Goal: Information Seeking & Learning: Learn about a topic

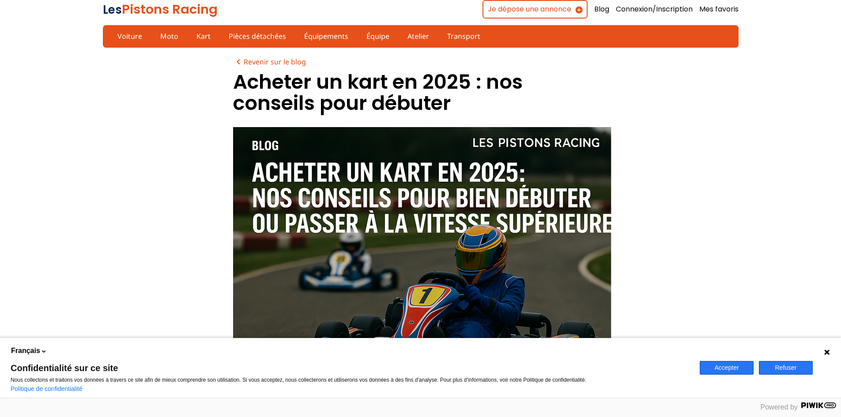
click at [743, 366] on button "Accepter" at bounding box center [727, 368] width 54 height 14
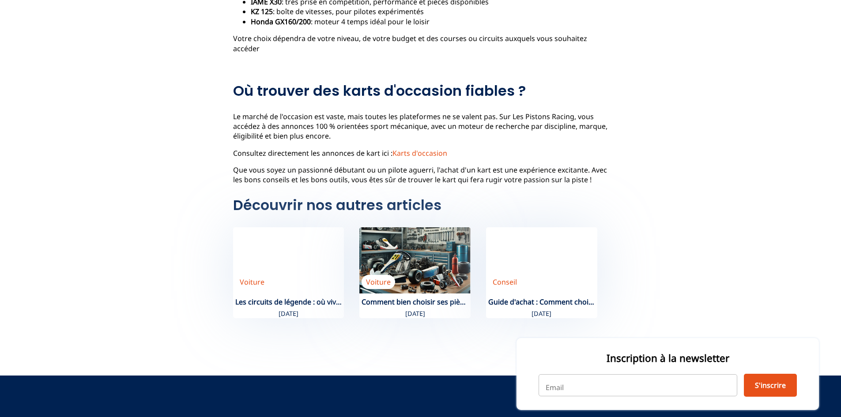
scroll to position [795, 0]
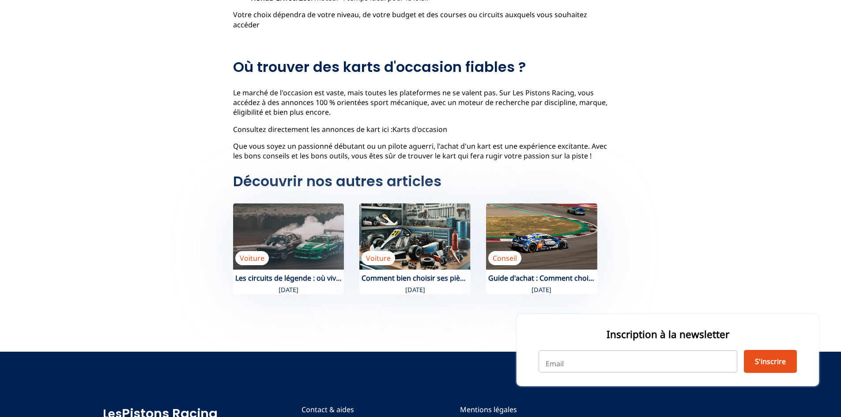
click at [420, 125] on link "Karts d'occasion" at bounding box center [420, 130] width 55 height 10
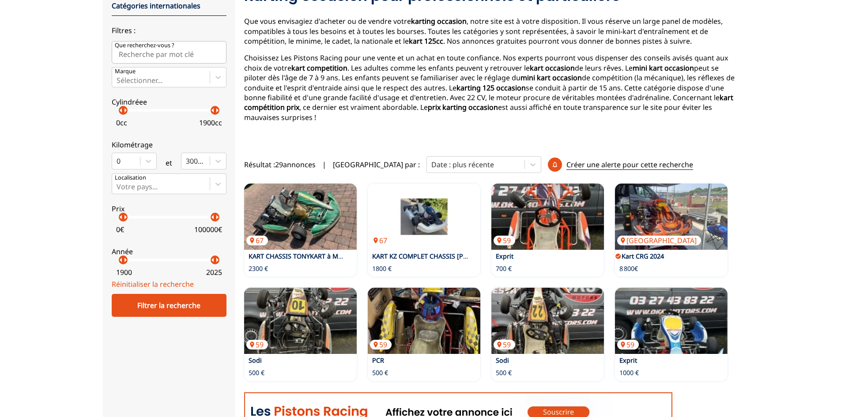
scroll to position [132, 0]
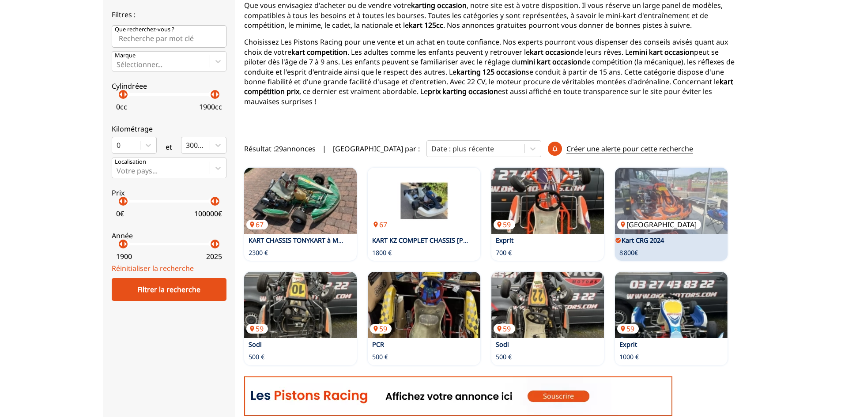
click at [684, 183] on img at bounding box center [671, 201] width 113 height 66
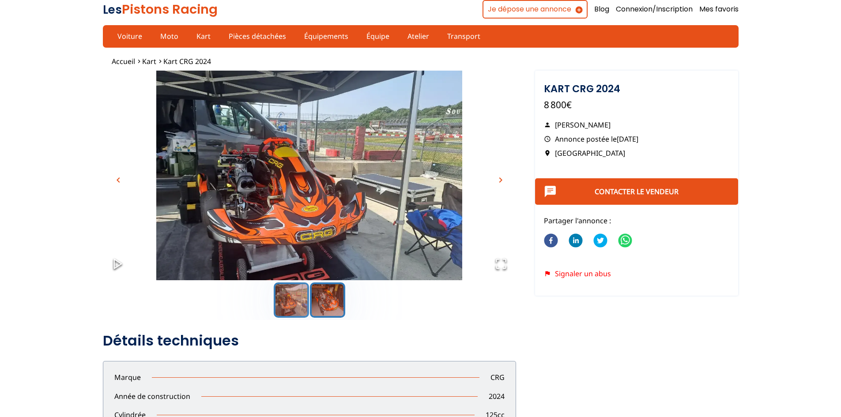
click at [321, 301] on button "Go to Slide 2" at bounding box center [327, 300] width 35 height 35
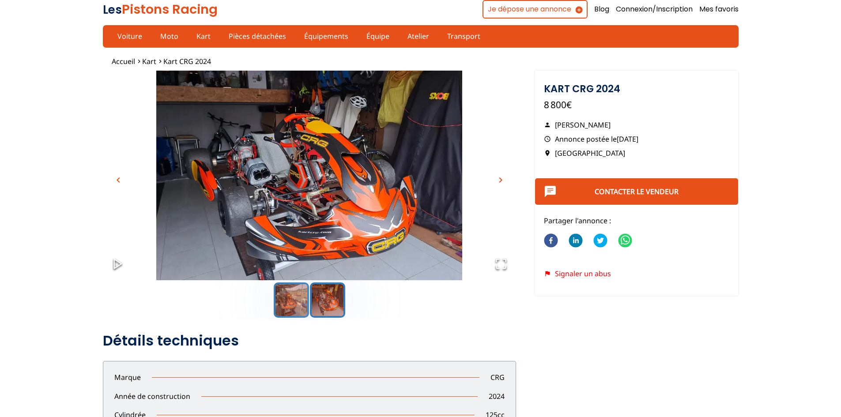
click at [296, 298] on button "Go to Slide 1" at bounding box center [291, 300] width 35 height 35
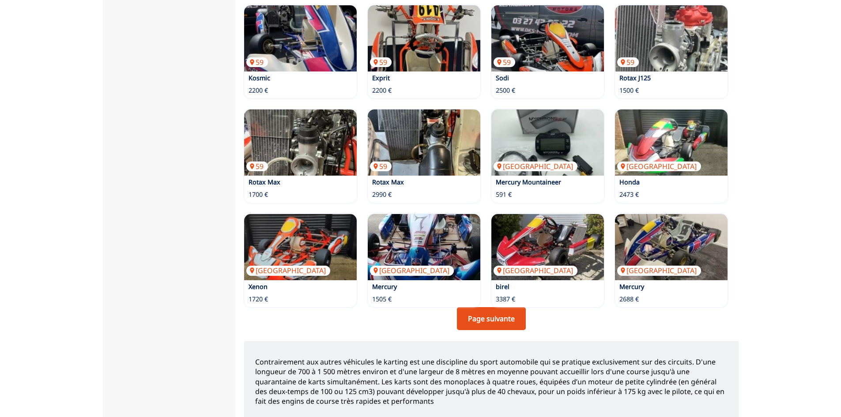
scroll to position [574, 0]
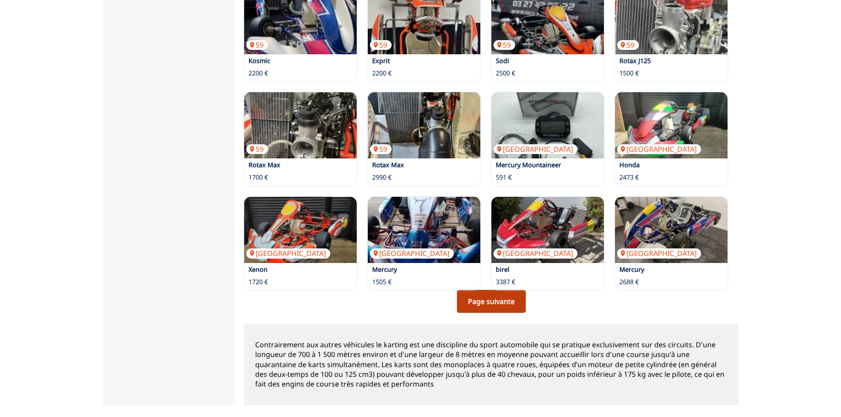
click at [510, 297] on link "Page suivante" at bounding box center [491, 301] width 69 height 23
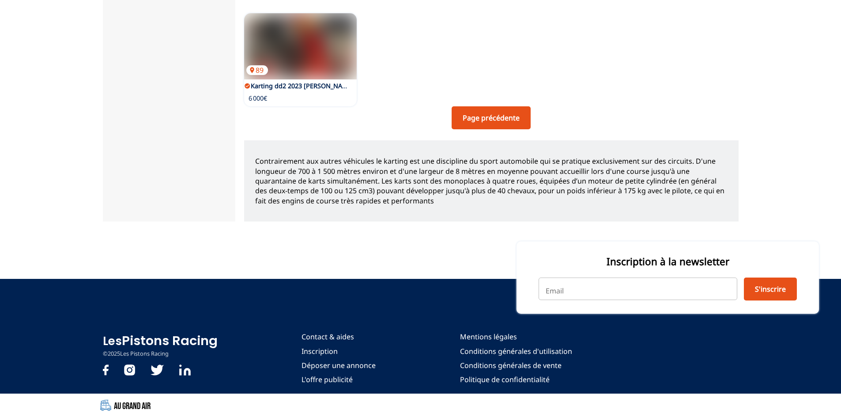
scroll to position [549, 0]
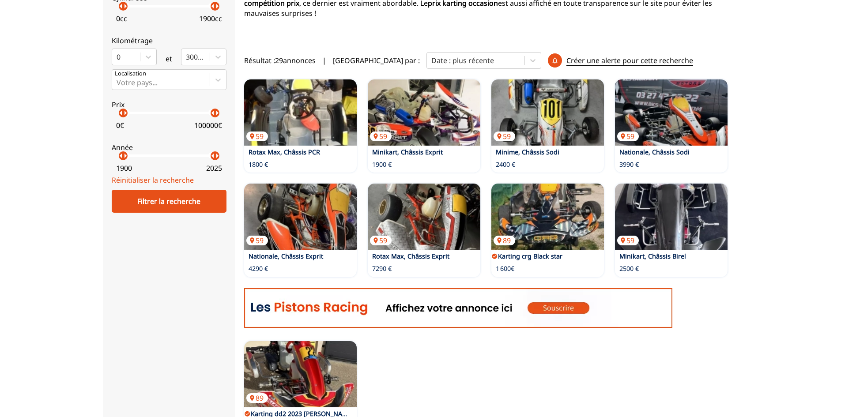
scroll to position [236, 0]
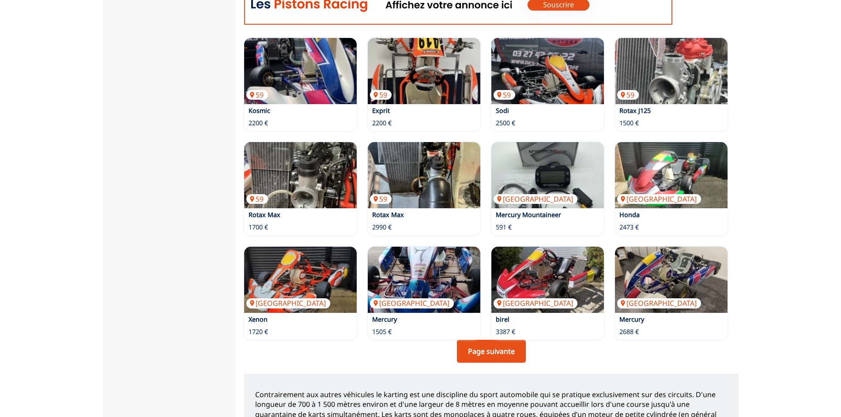
scroll to position [545, 0]
